Goal: Navigation & Orientation: Find specific page/section

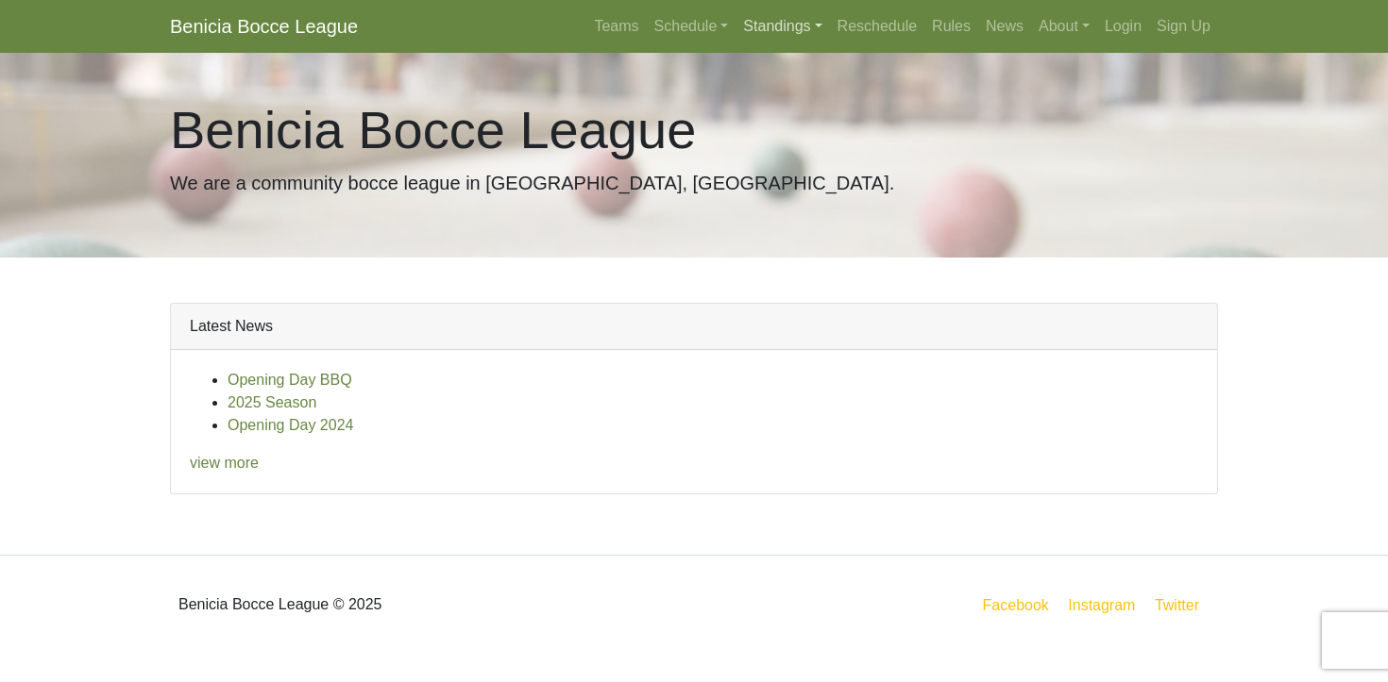
click at [760, 28] on link "Standings" at bounding box center [781, 27] width 93 height 38
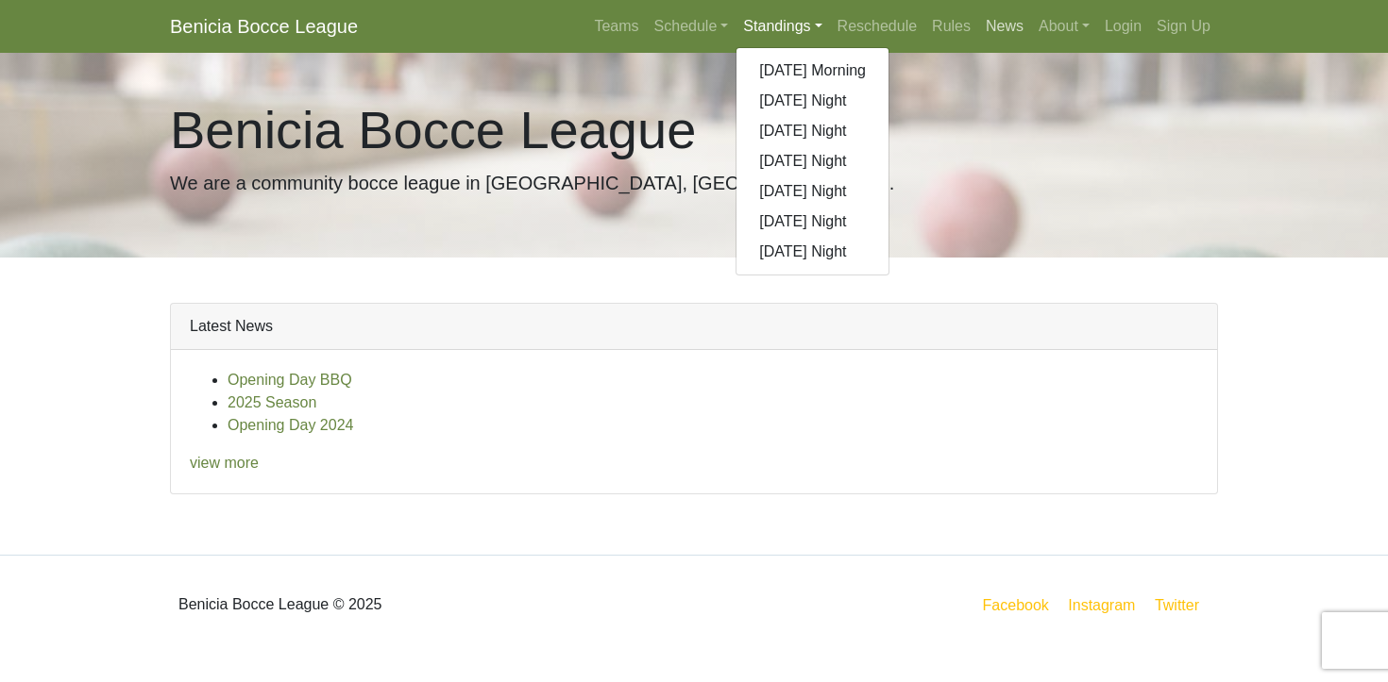
click at [991, 19] on link "News" at bounding box center [1004, 27] width 53 height 38
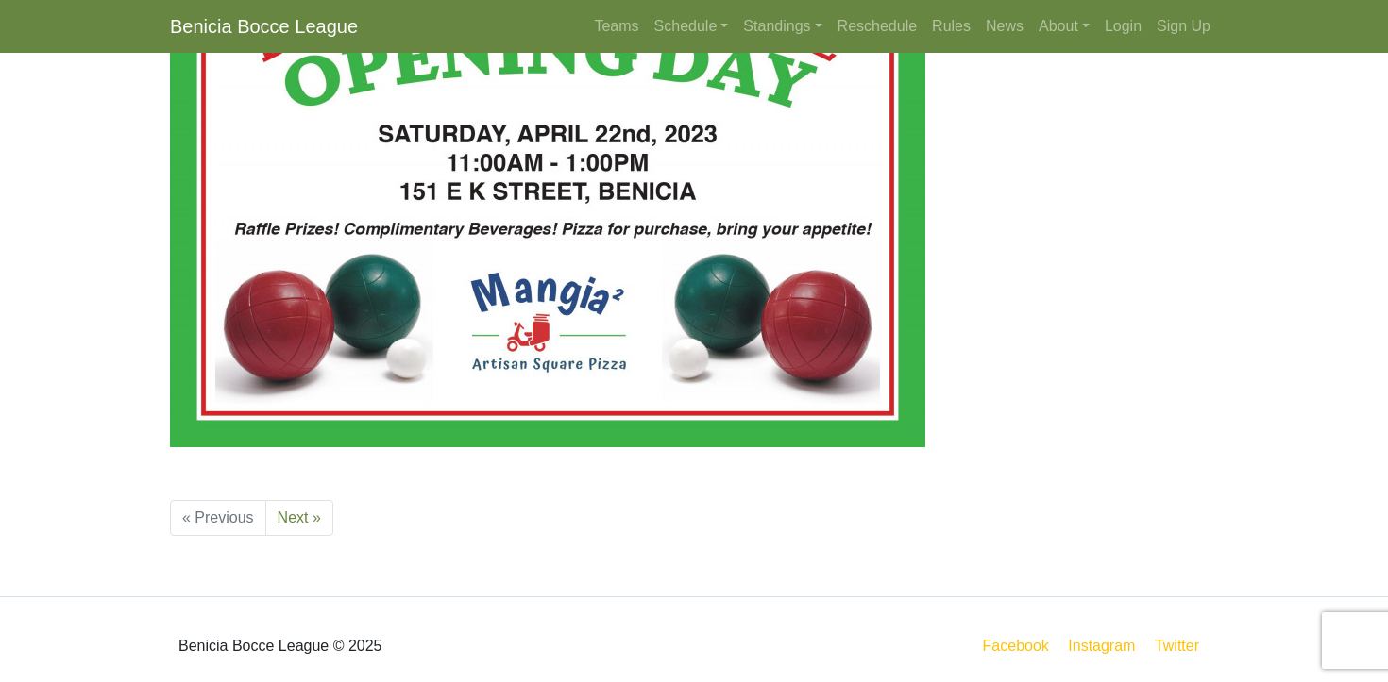
scroll to position [2056, 0]
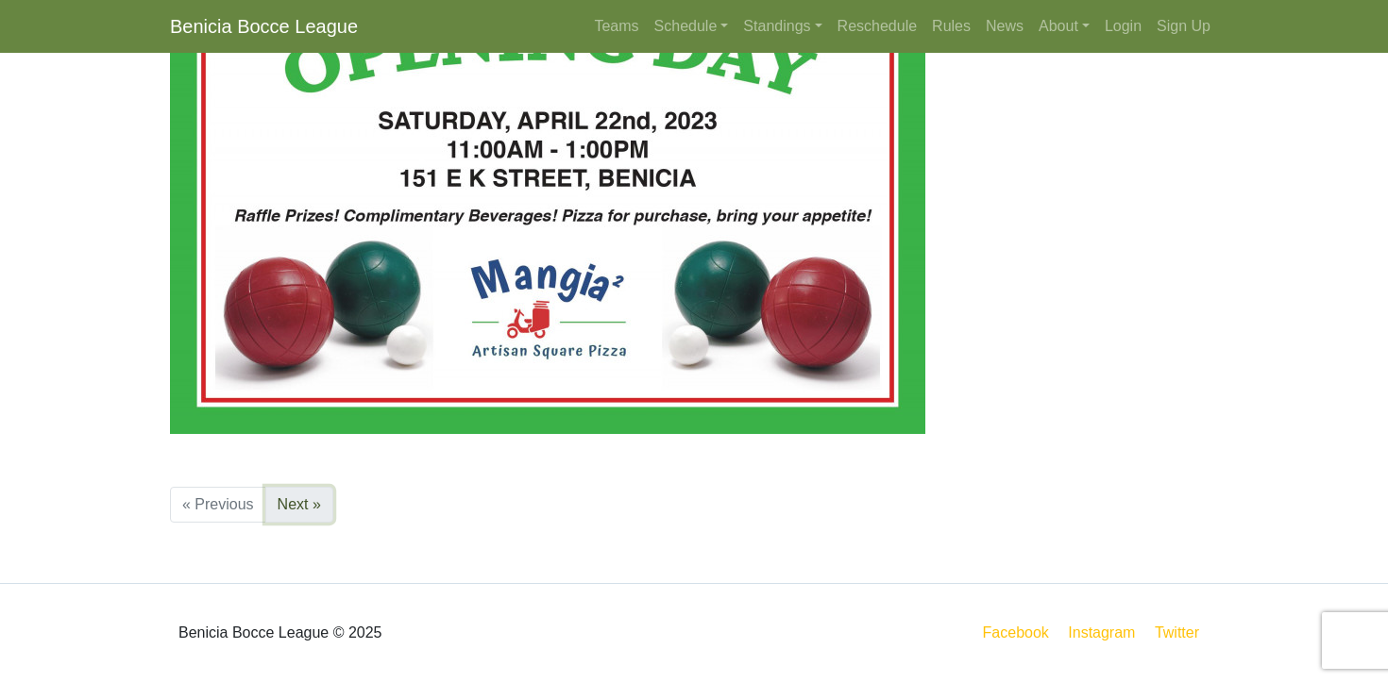
click at [292, 514] on link "Next »" at bounding box center [299, 505] width 68 height 36
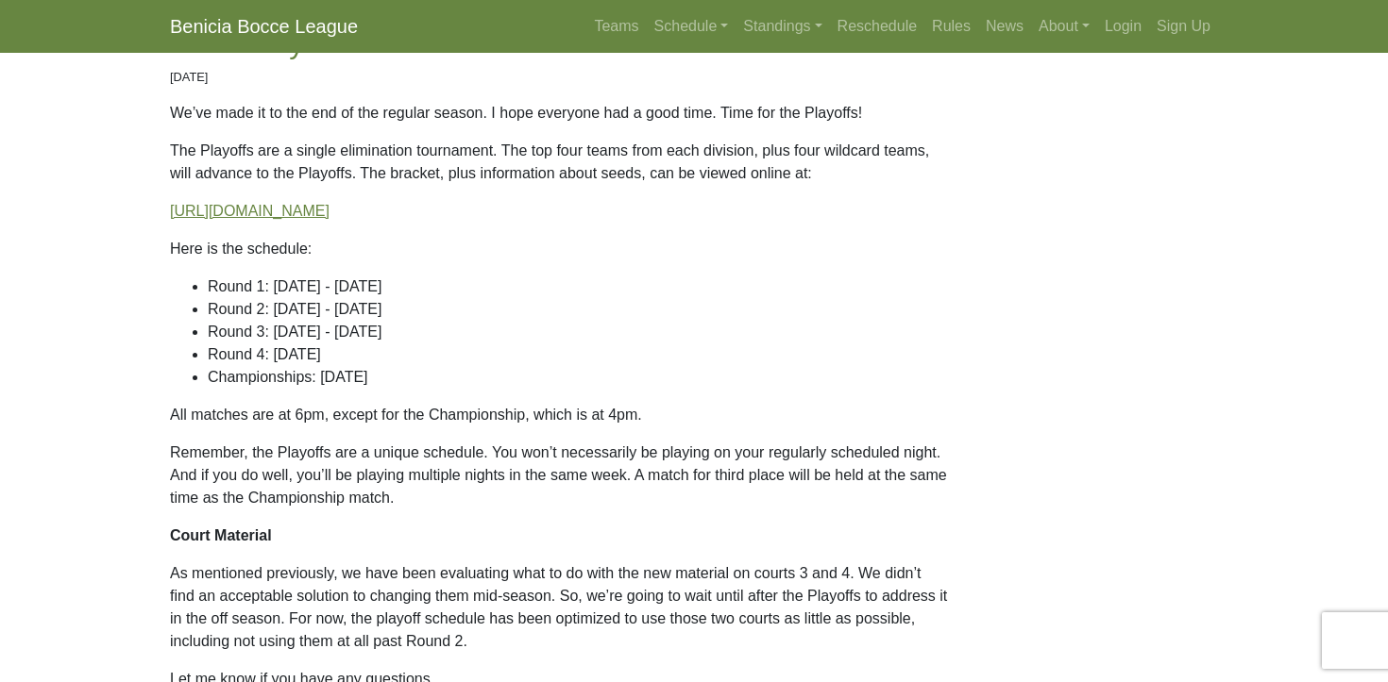
scroll to position [2152, 0]
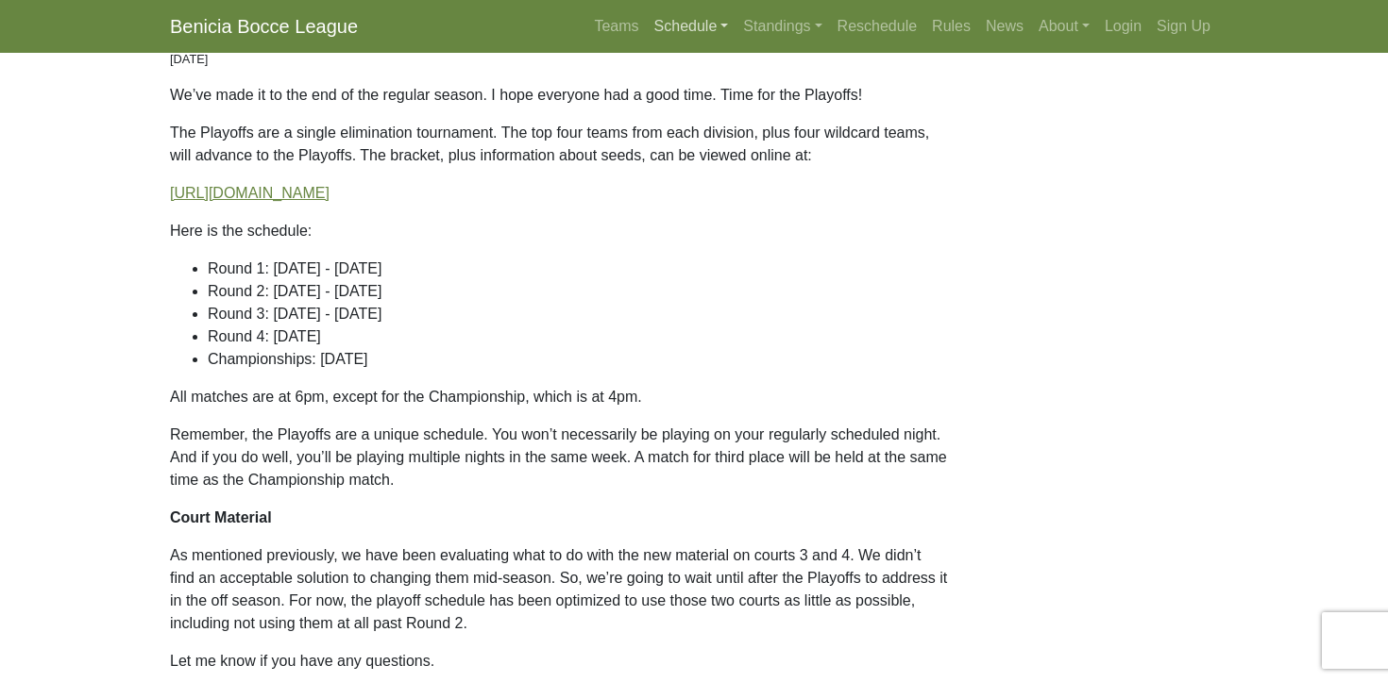
click at [673, 23] on link "Schedule" at bounding box center [692, 27] width 90 height 38
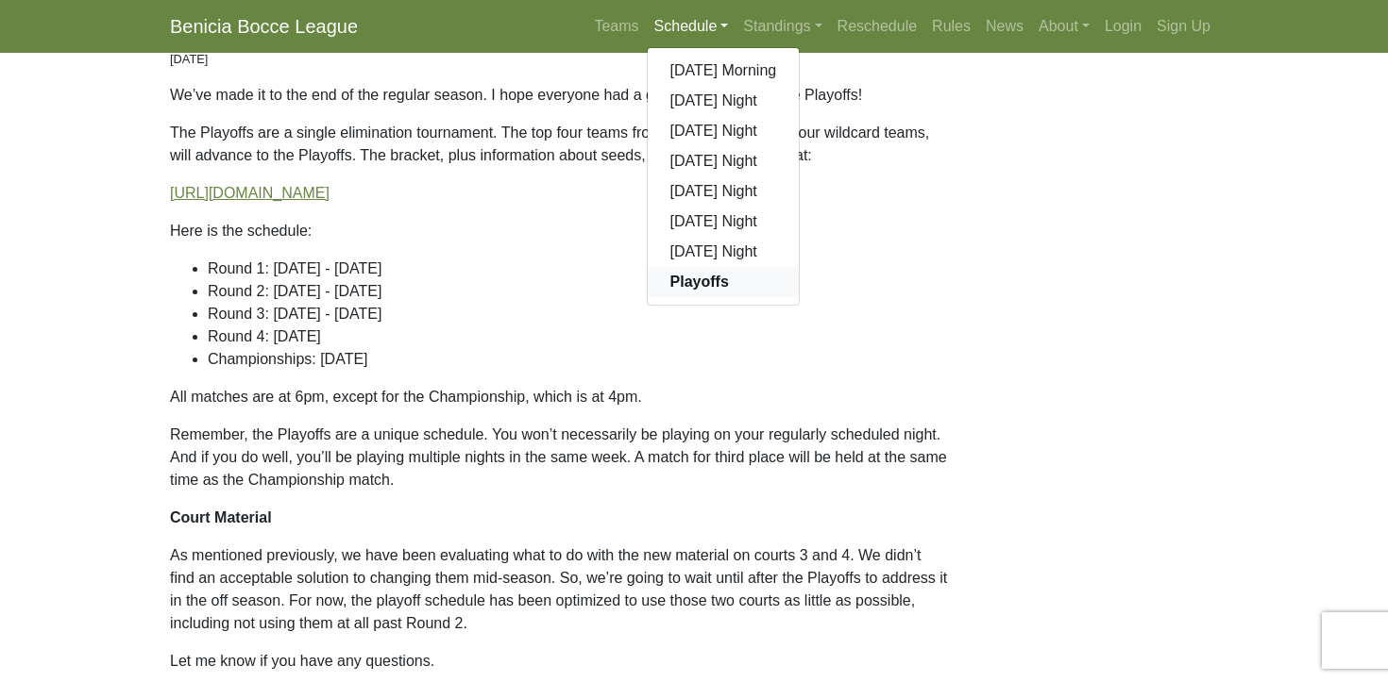
click at [670, 278] on strong "Playoffs" at bounding box center [699, 282] width 59 height 16
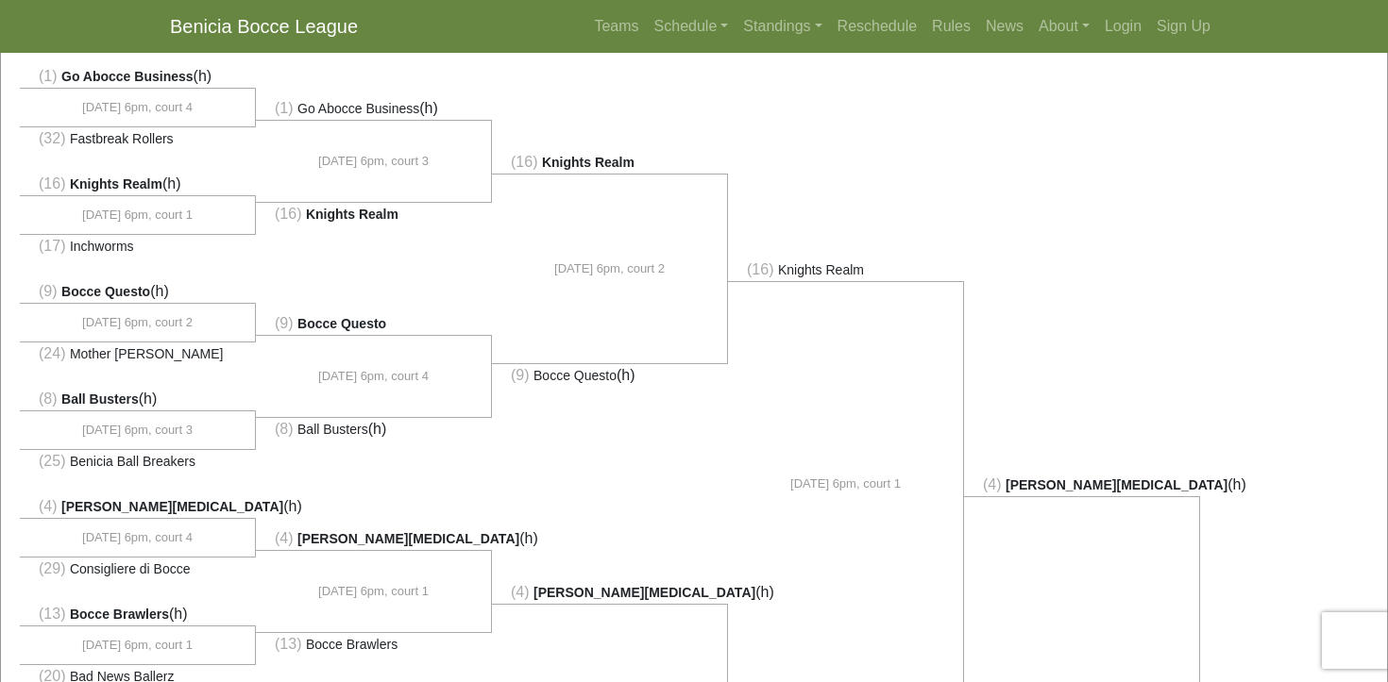
scroll to position [121, 0]
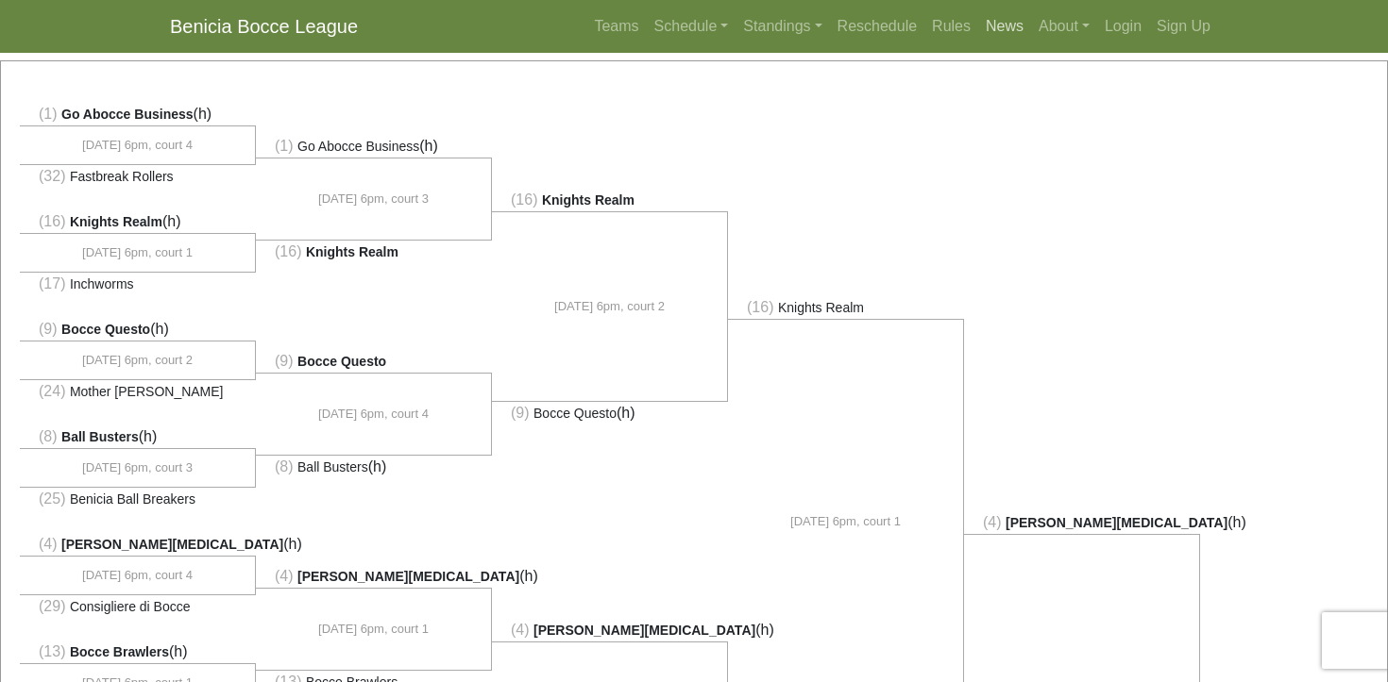
click at [993, 20] on link "News" at bounding box center [1004, 27] width 53 height 38
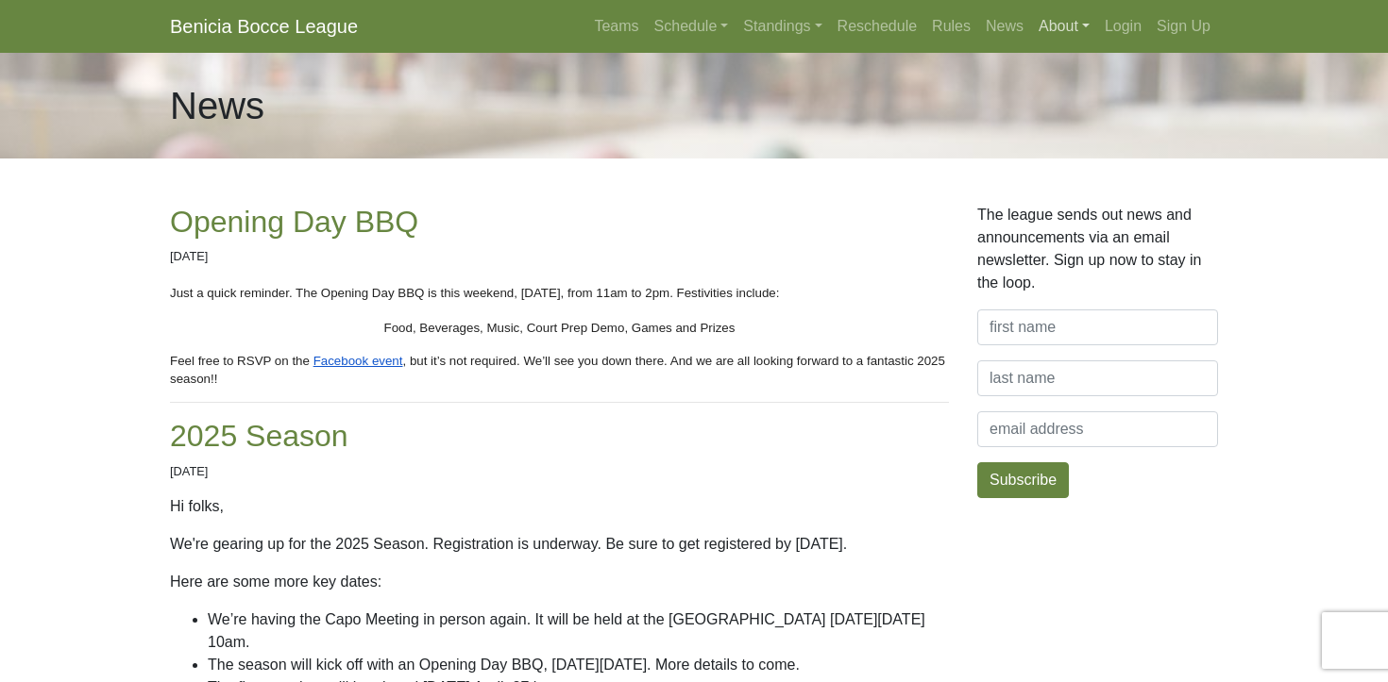
click at [1054, 24] on link "About" at bounding box center [1064, 27] width 66 height 38
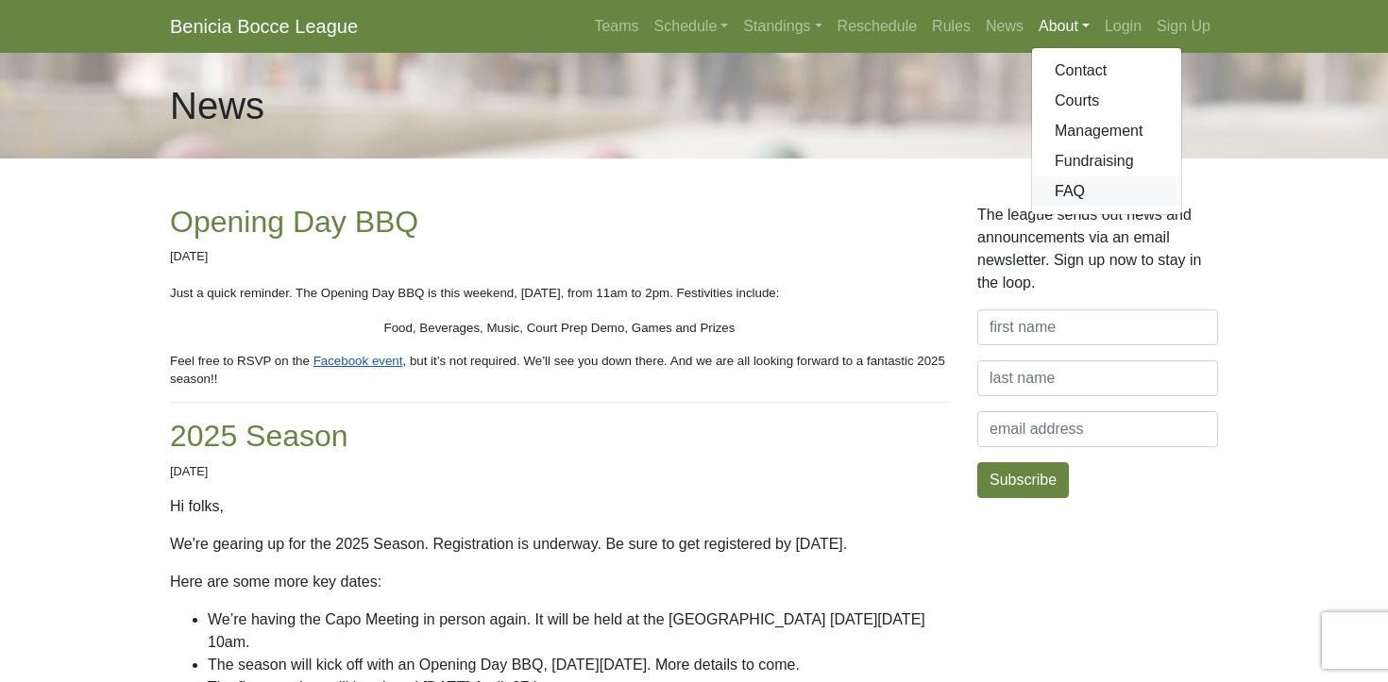
click at [1076, 192] on link "FAQ" at bounding box center [1106, 192] width 149 height 30
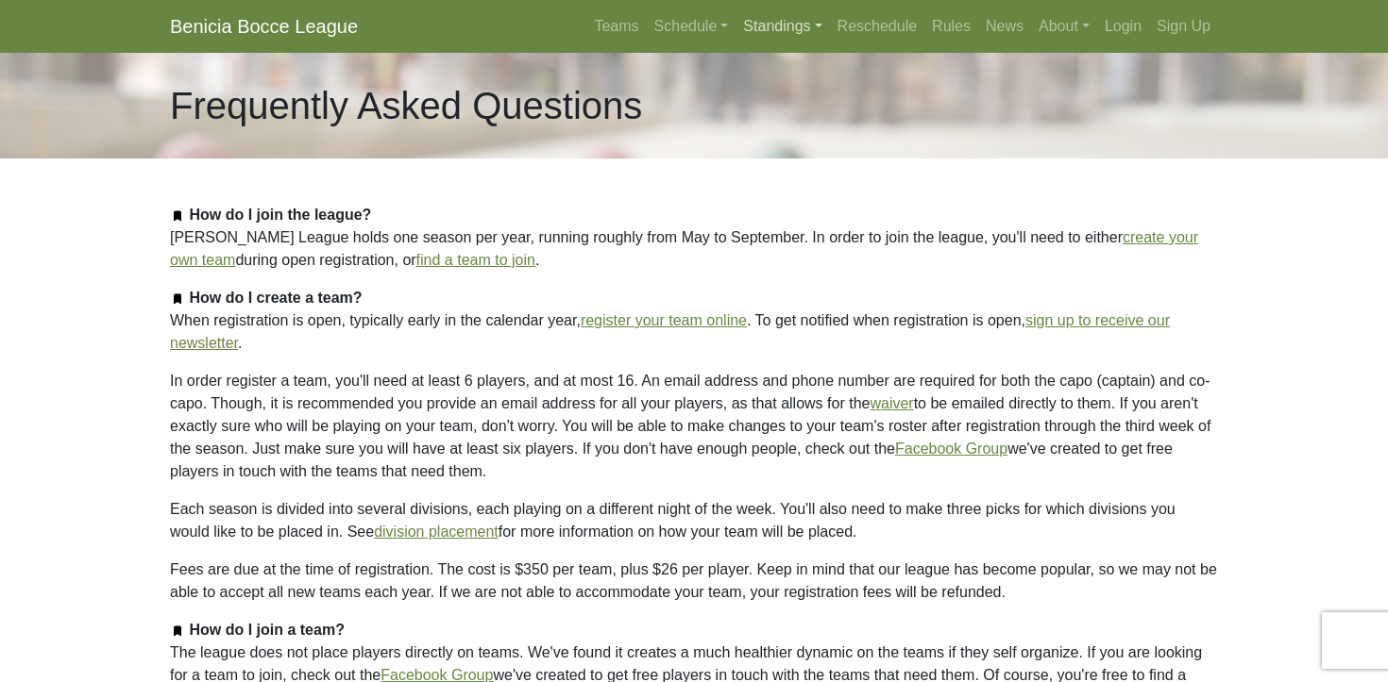
click at [767, 20] on link "Standings" at bounding box center [781, 27] width 93 height 38
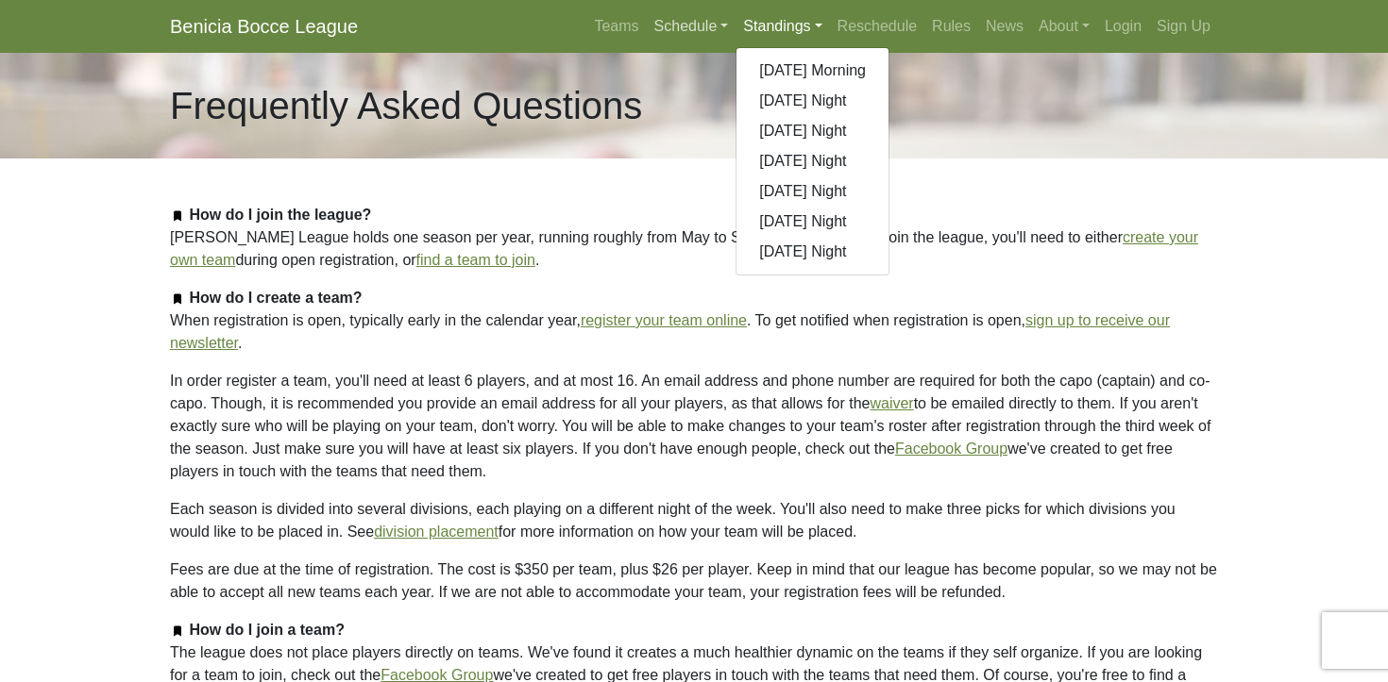
click at [664, 24] on link "Schedule" at bounding box center [692, 27] width 90 height 38
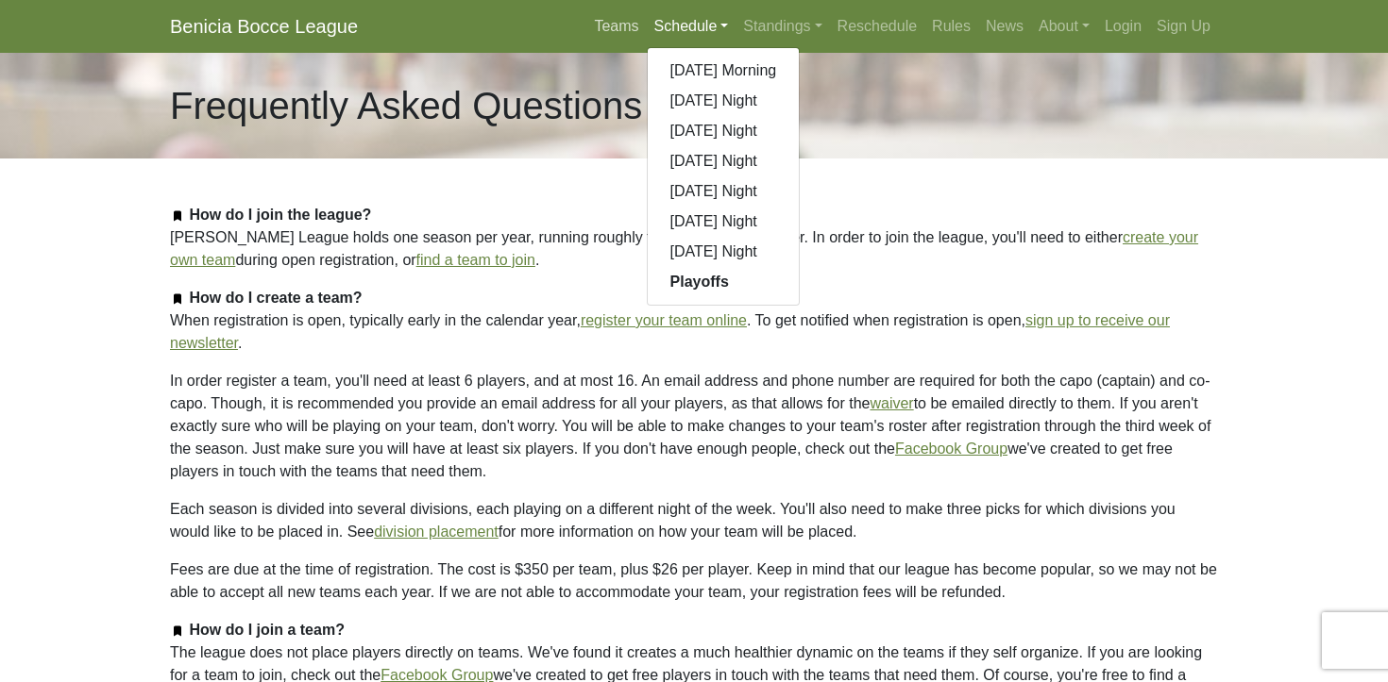
click at [601, 23] on link "Teams" at bounding box center [615, 27] width 59 height 38
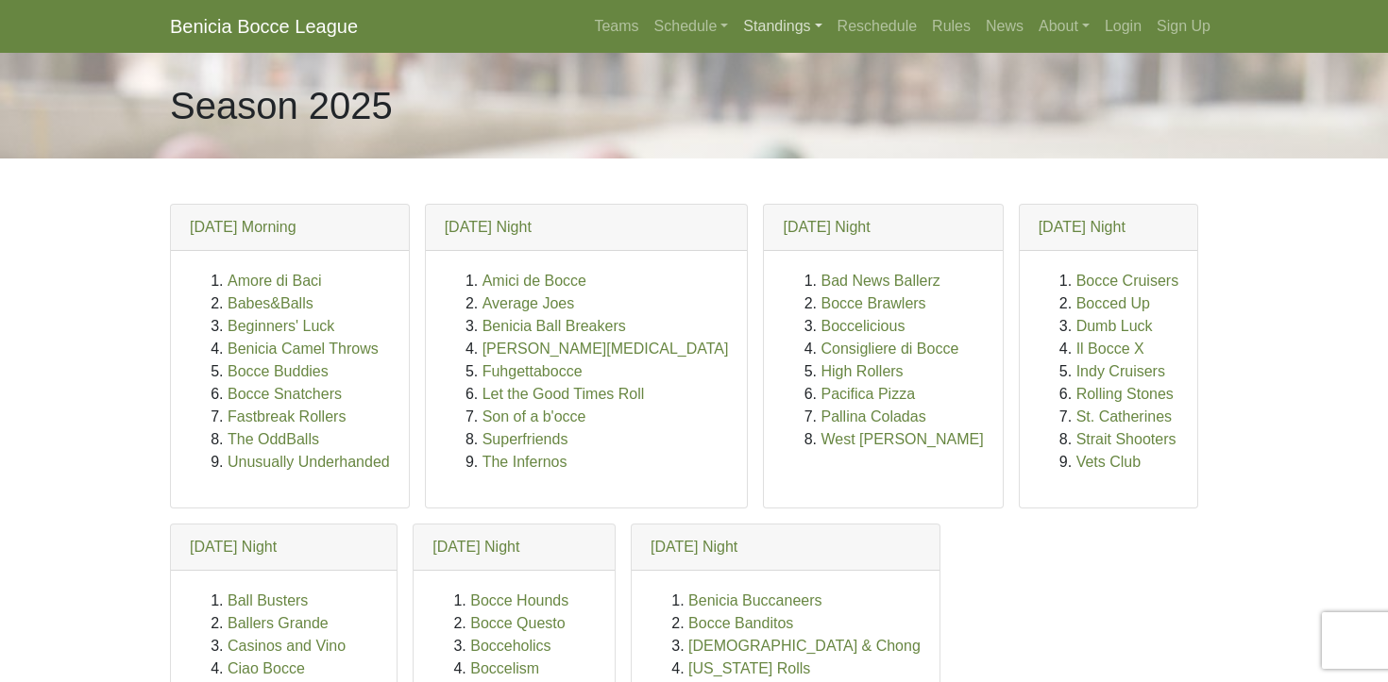
click at [787, 25] on link "Standings" at bounding box center [781, 27] width 93 height 38
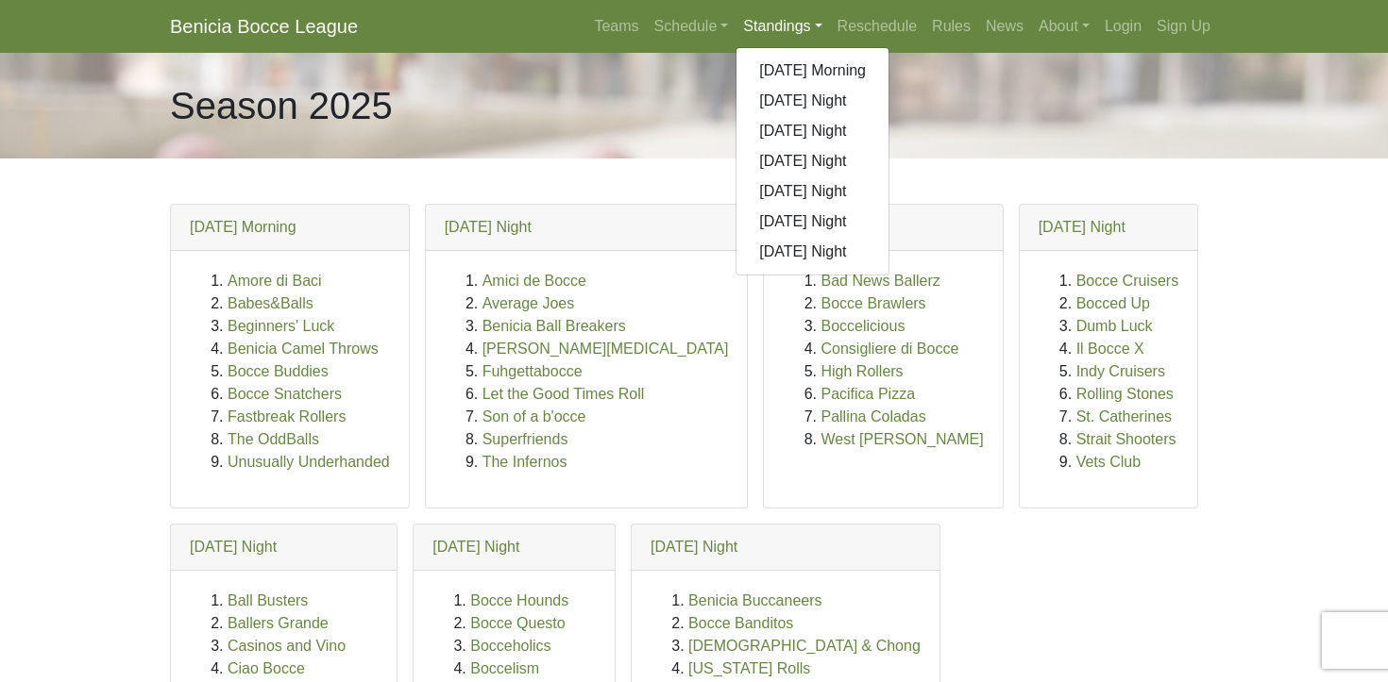
click at [1013, 75] on div "Season 2025" at bounding box center [694, 106] width 1076 height 106
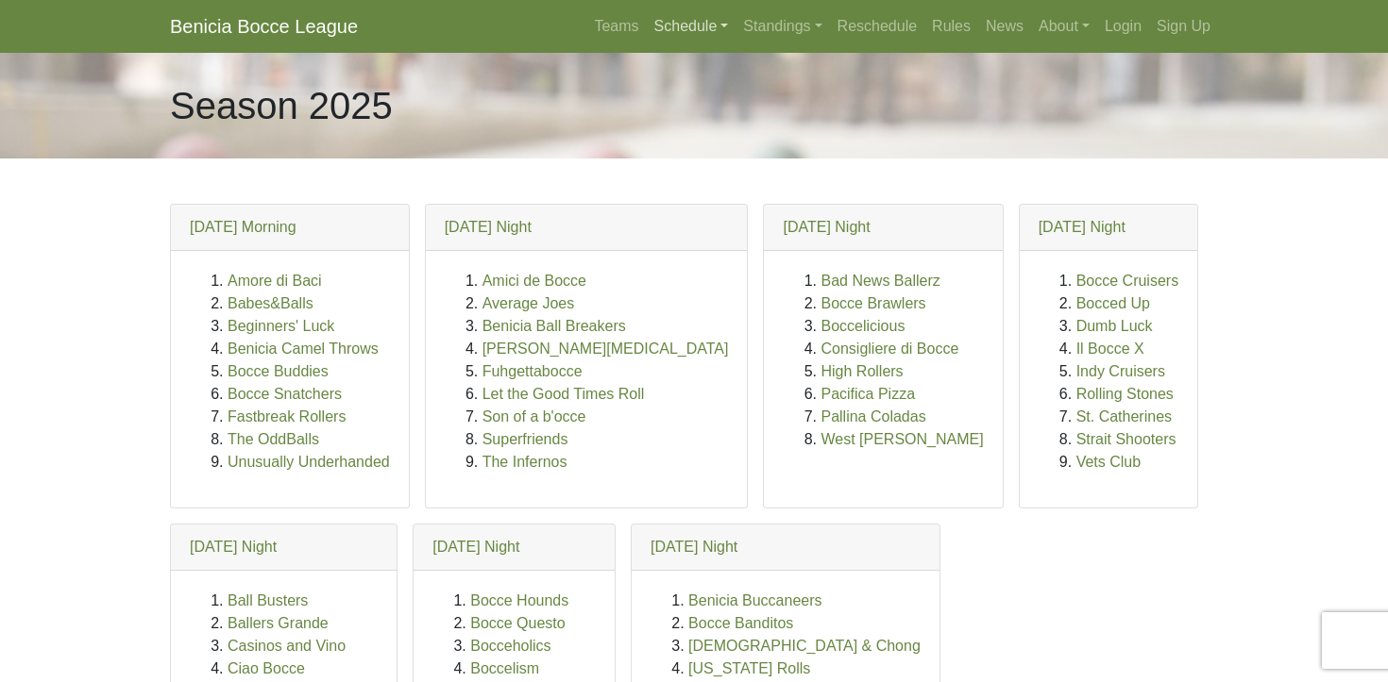
click at [677, 23] on link "Schedule" at bounding box center [692, 27] width 90 height 38
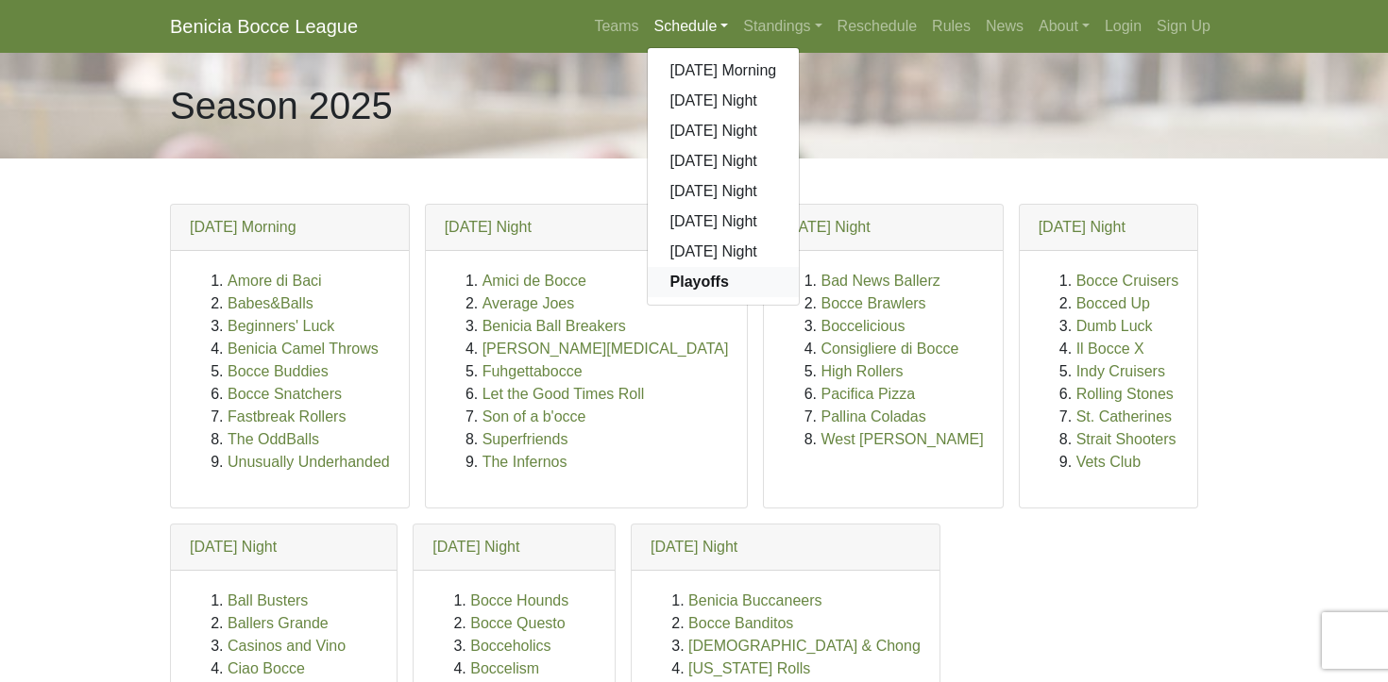
click at [682, 280] on strong "Playoffs" at bounding box center [699, 282] width 59 height 16
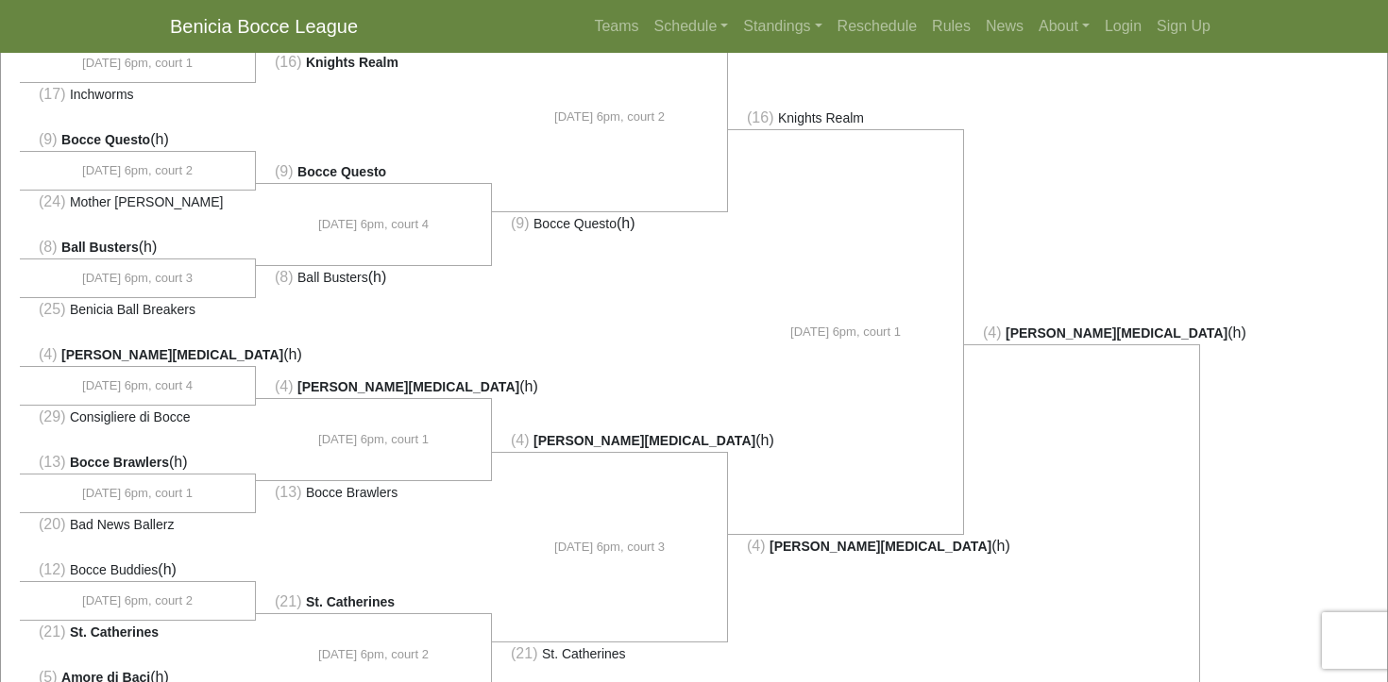
scroll to position [340, 0]
